Goal: Navigation & Orientation: Find specific page/section

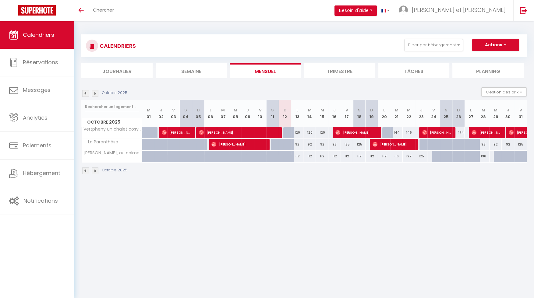
click at [95, 95] on img at bounding box center [95, 93] width 7 height 7
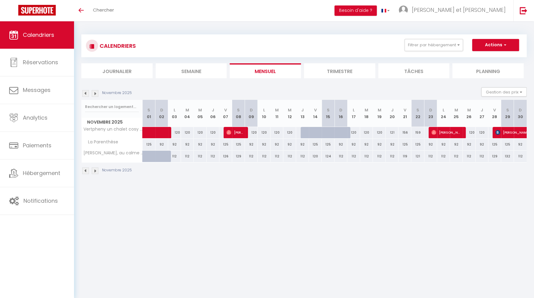
click at [85, 93] on img at bounding box center [85, 93] width 7 height 7
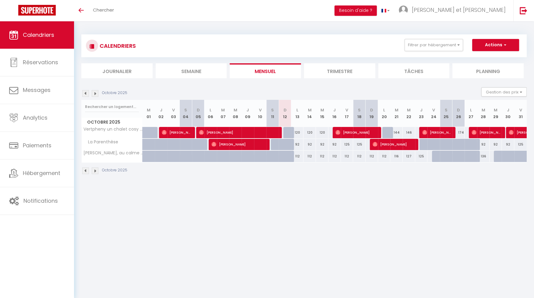
click at [94, 93] on img at bounding box center [95, 93] width 7 height 7
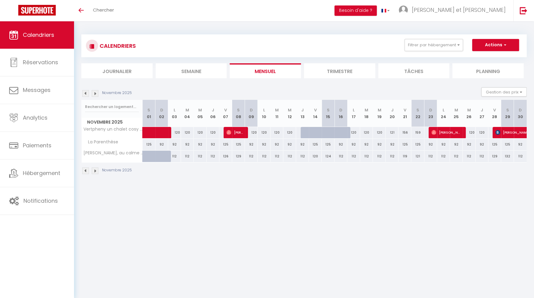
click at [86, 95] on img at bounding box center [85, 93] width 7 height 7
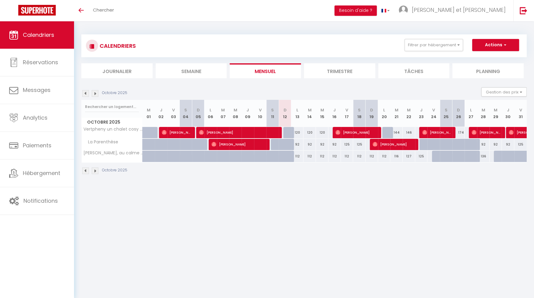
click at [93, 94] on img at bounding box center [95, 93] width 7 height 7
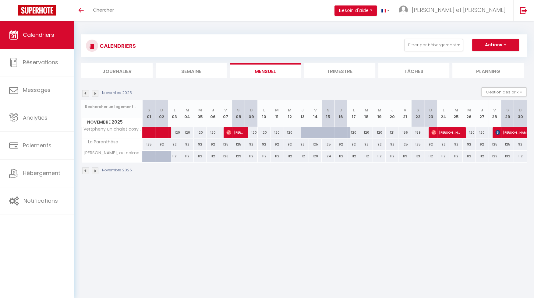
click at [97, 93] on img at bounding box center [95, 93] width 7 height 7
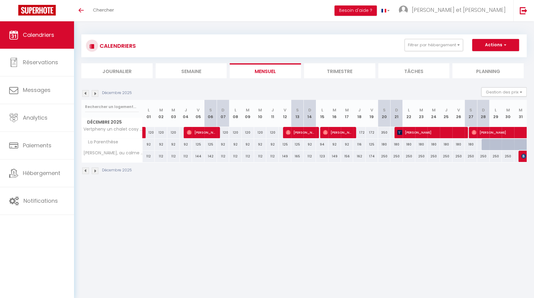
click at [88, 93] on img at bounding box center [85, 93] width 7 height 7
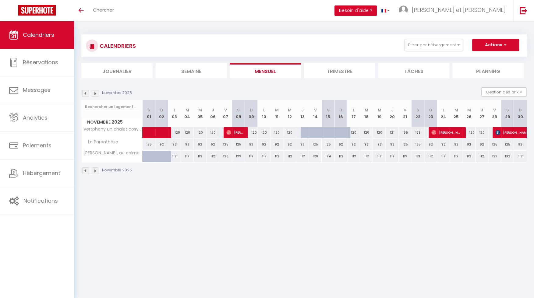
click at [88, 93] on img at bounding box center [85, 93] width 7 height 7
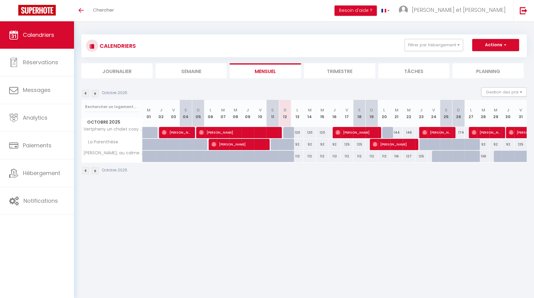
click at [96, 94] on img at bounding box center [95, 93] width 7 height 7
